Goal: Task Accomplishment & Management: Manage account settings

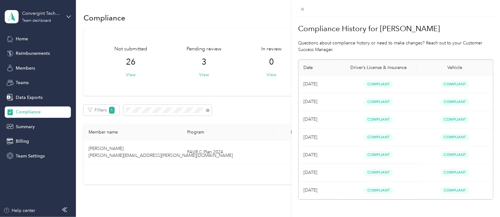
click at [207, 110] on div "Compliance History for Darin Parkison Questions about compliance history or nee…" at bounding box center [250, 108] width 500 height 217
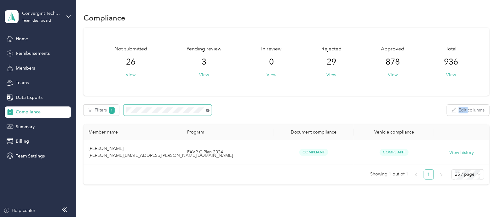
click at [207, 110] on icon at bounding box center [207, 110] width 3 height 3
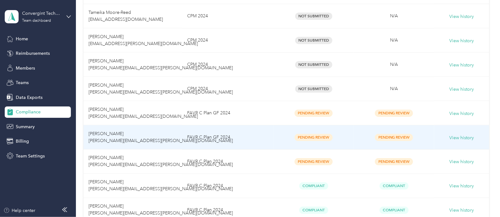
scroll to position [394, 0]
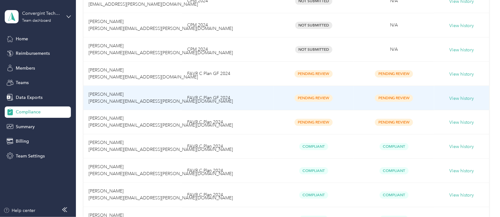
click at [173, 97] on td "Rion Mosley rion.mosley@convergint.com" at bounding box center [132, 98] width 99 height 24
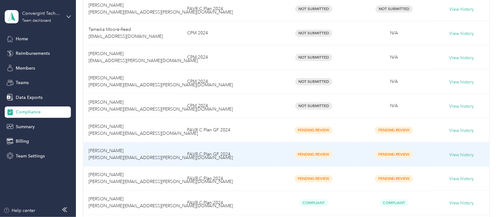
scroll to position [354, 0]
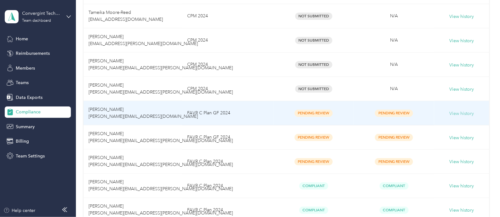
click at [454, 114] on button "View history" at bounding box center [461, 113] width 25 height 7
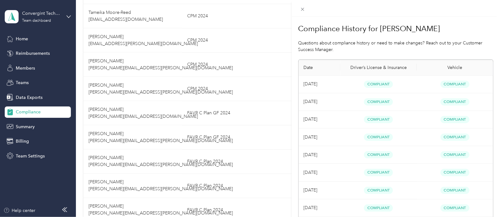
click at [277, 65] on div "Compliance History for Brittany Mutton Questions about compliance history or ne…" at bounding box center [250, 108] width 500 height 217
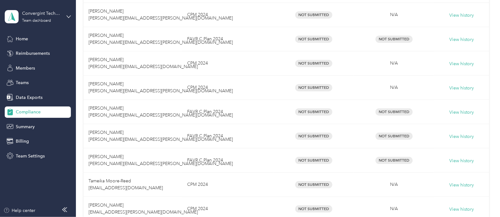
scroll to position [0, 0]
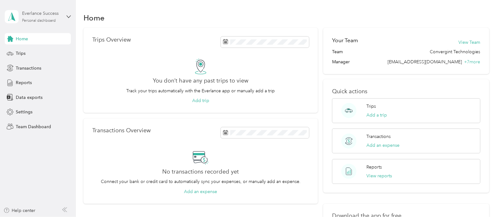
click at [37, 19] on div "Personal dashboard" at bounding box center [39, 21] width 34 height 4
click at [44, 81] on div "Log out" at bounding box center [71, 80] width 124 height 11
